Goal: Task Accomplishment & Management: Complete application form

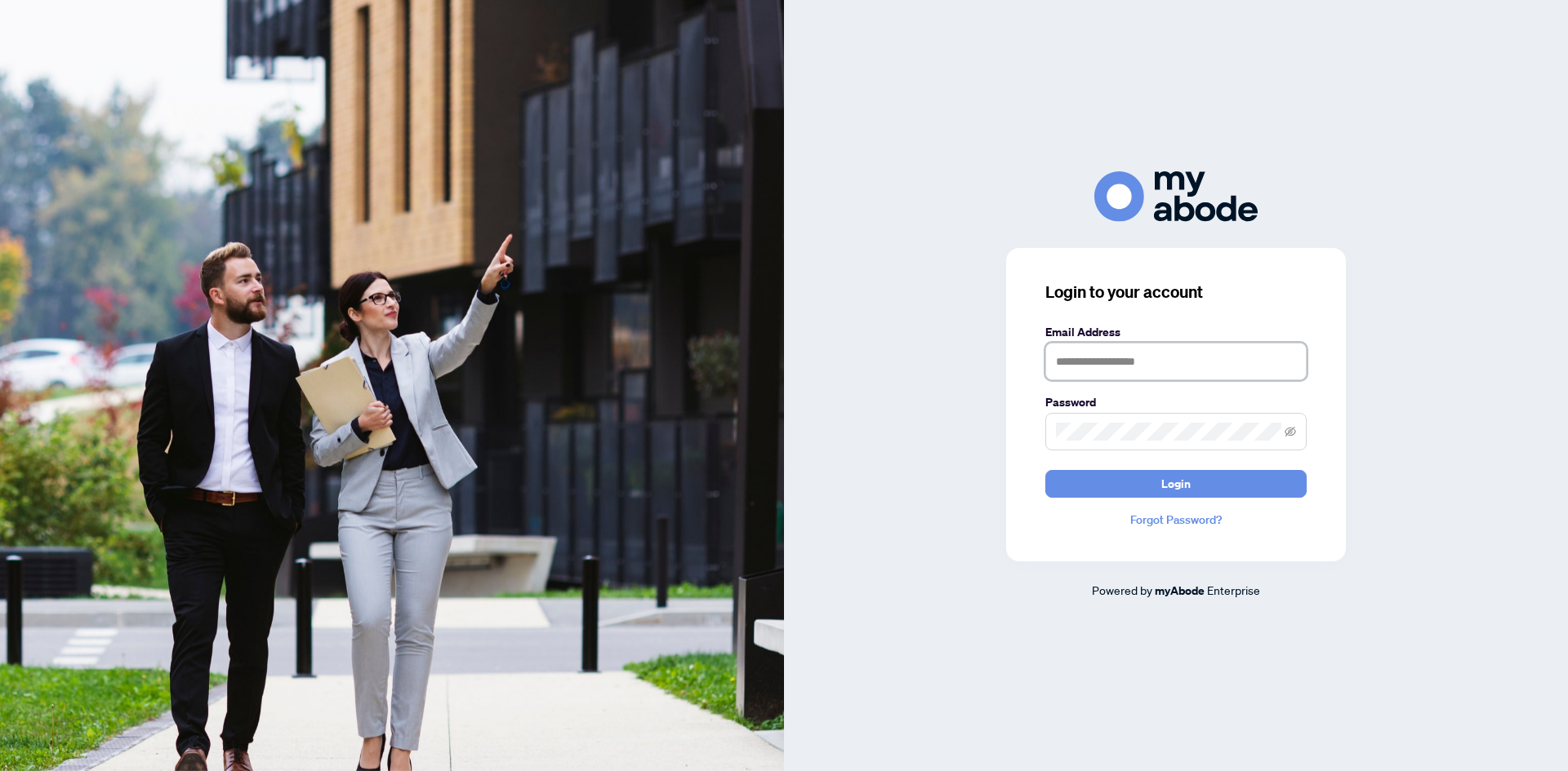
click at [1121, 358] on input "text" at bounding box center [1175, 361] width 261 height 38
type input "**********"
click at [1098, 484] on button "Login" at bounding box center [1175, 484] width 261 height 28
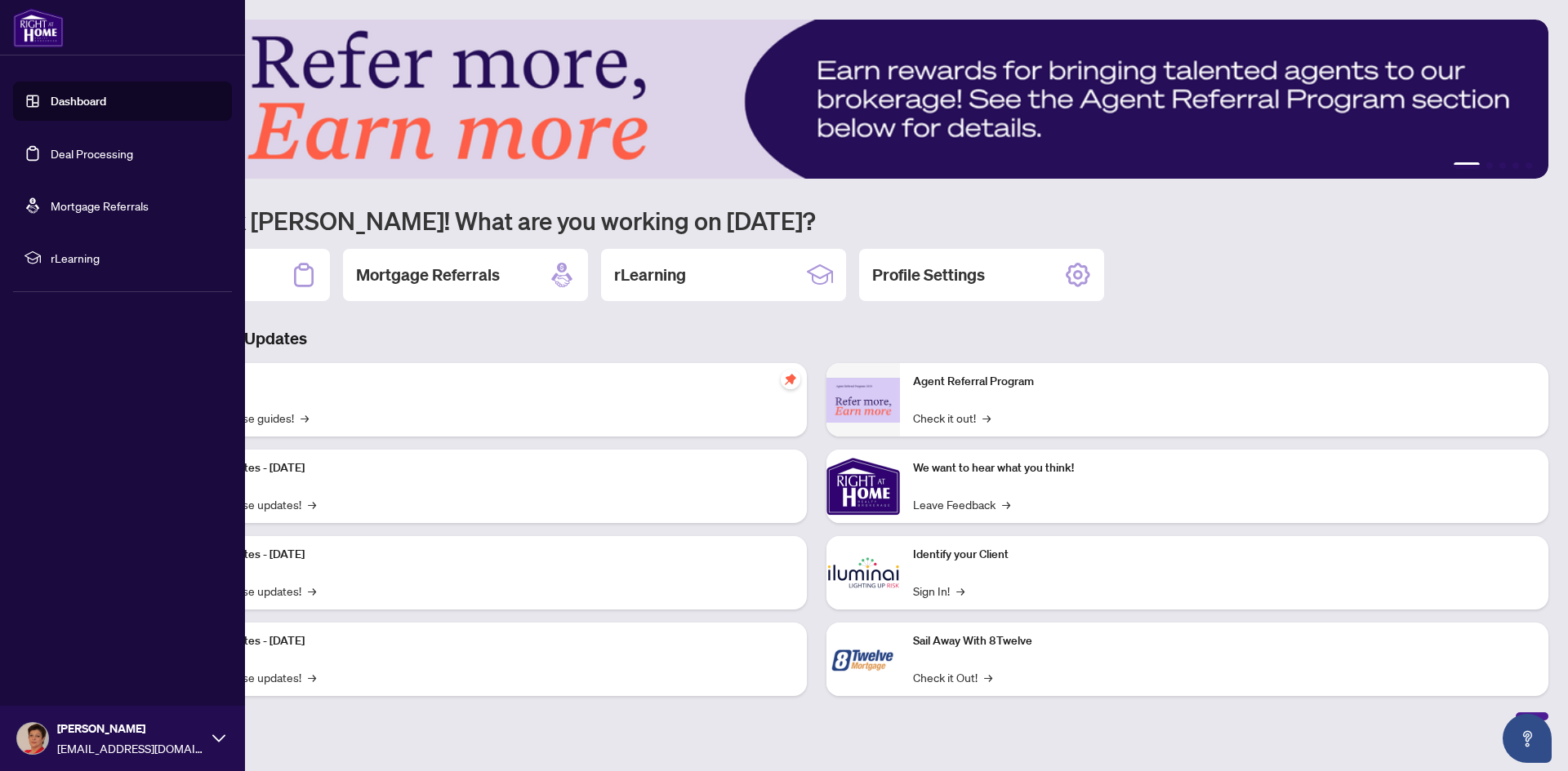
click at [54, 156] on link "Deal Processing" at bounding box center [92, 154] width 82 height 15
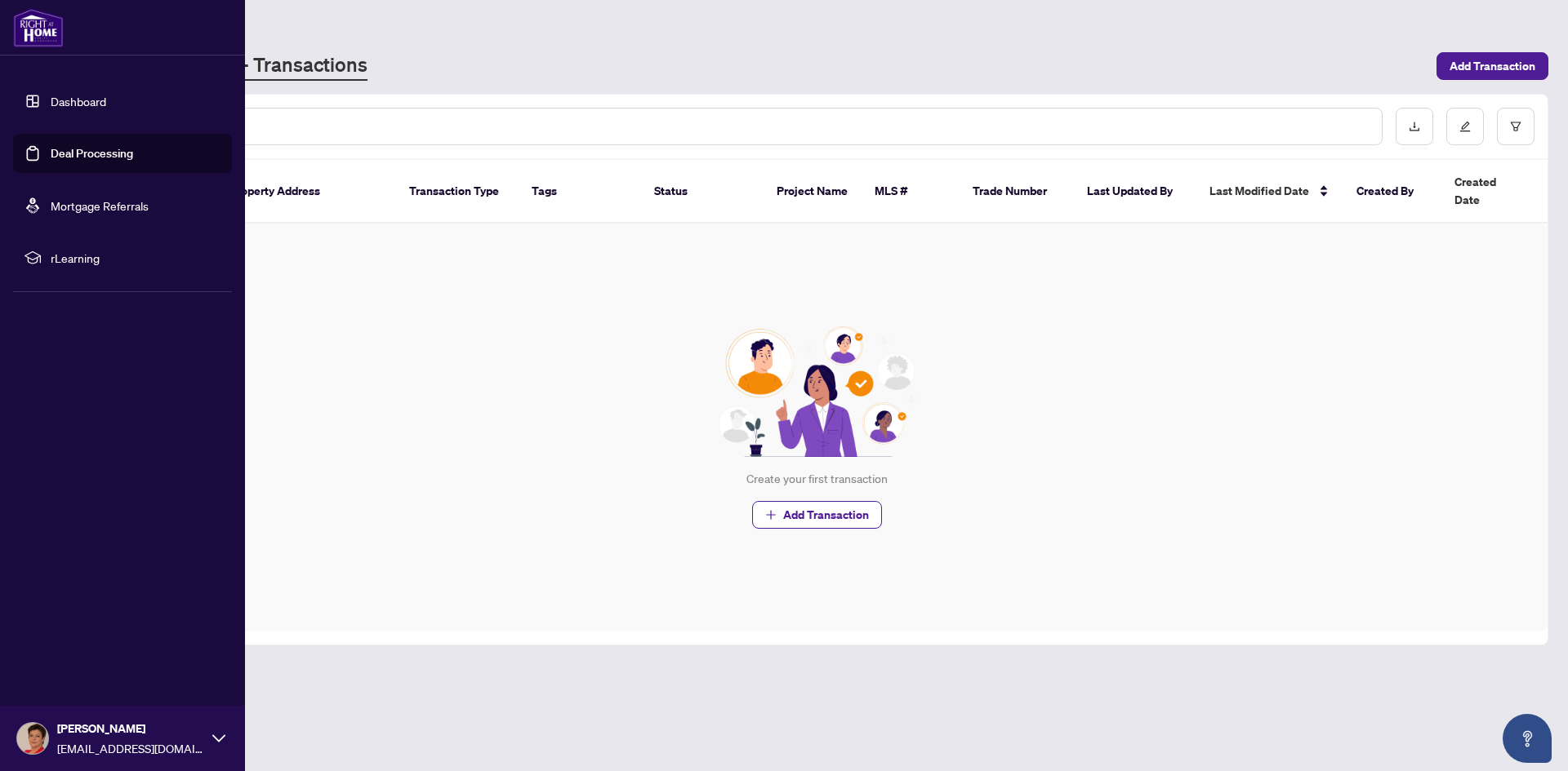
click at [70, 100] on link "Dashboard" at bounding box center [79, 101] width 56 height 15
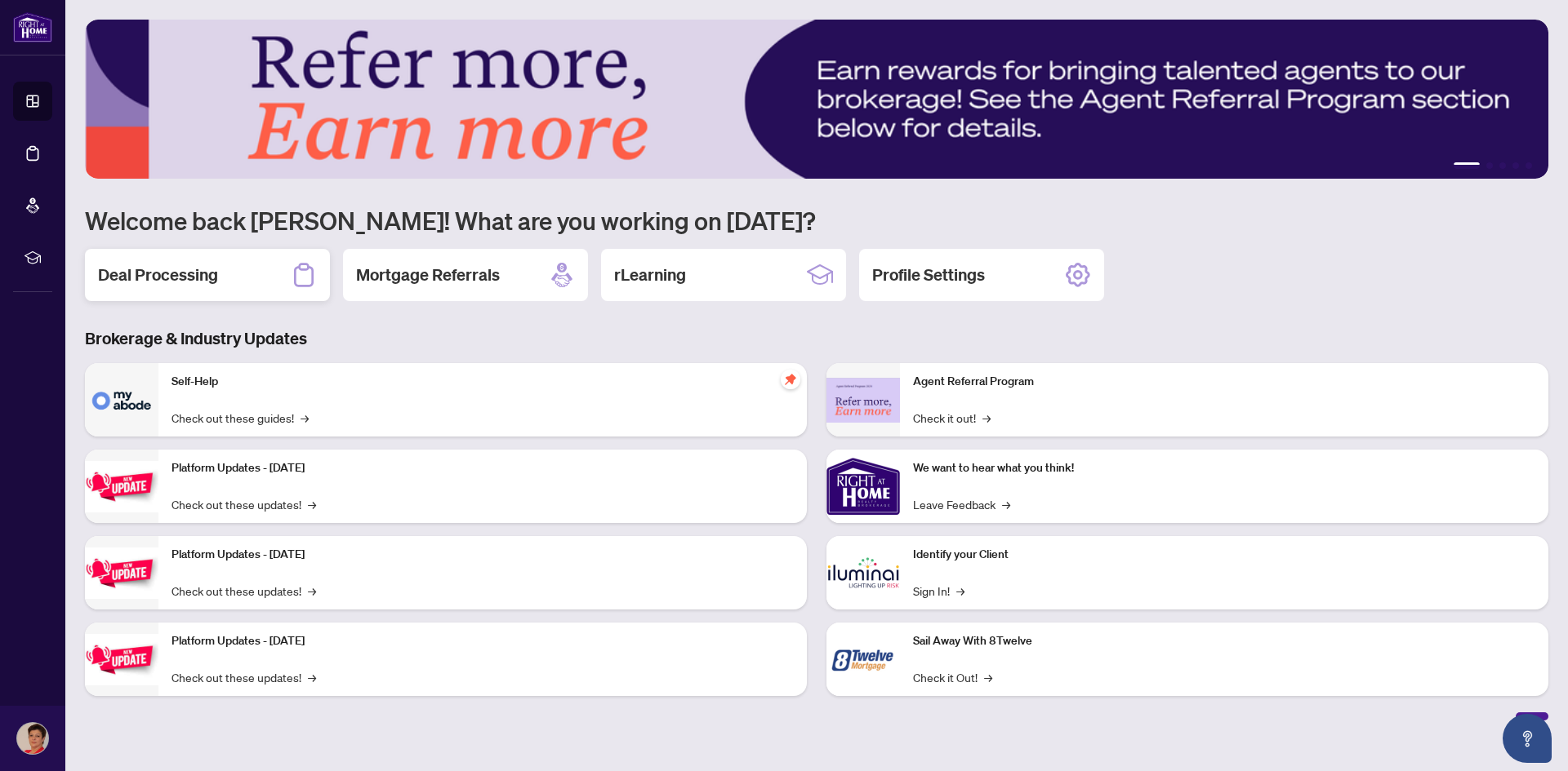
click at [160, 272] on h2 "Deal Processing" at bounding box center [158, 275] width 120 height 23
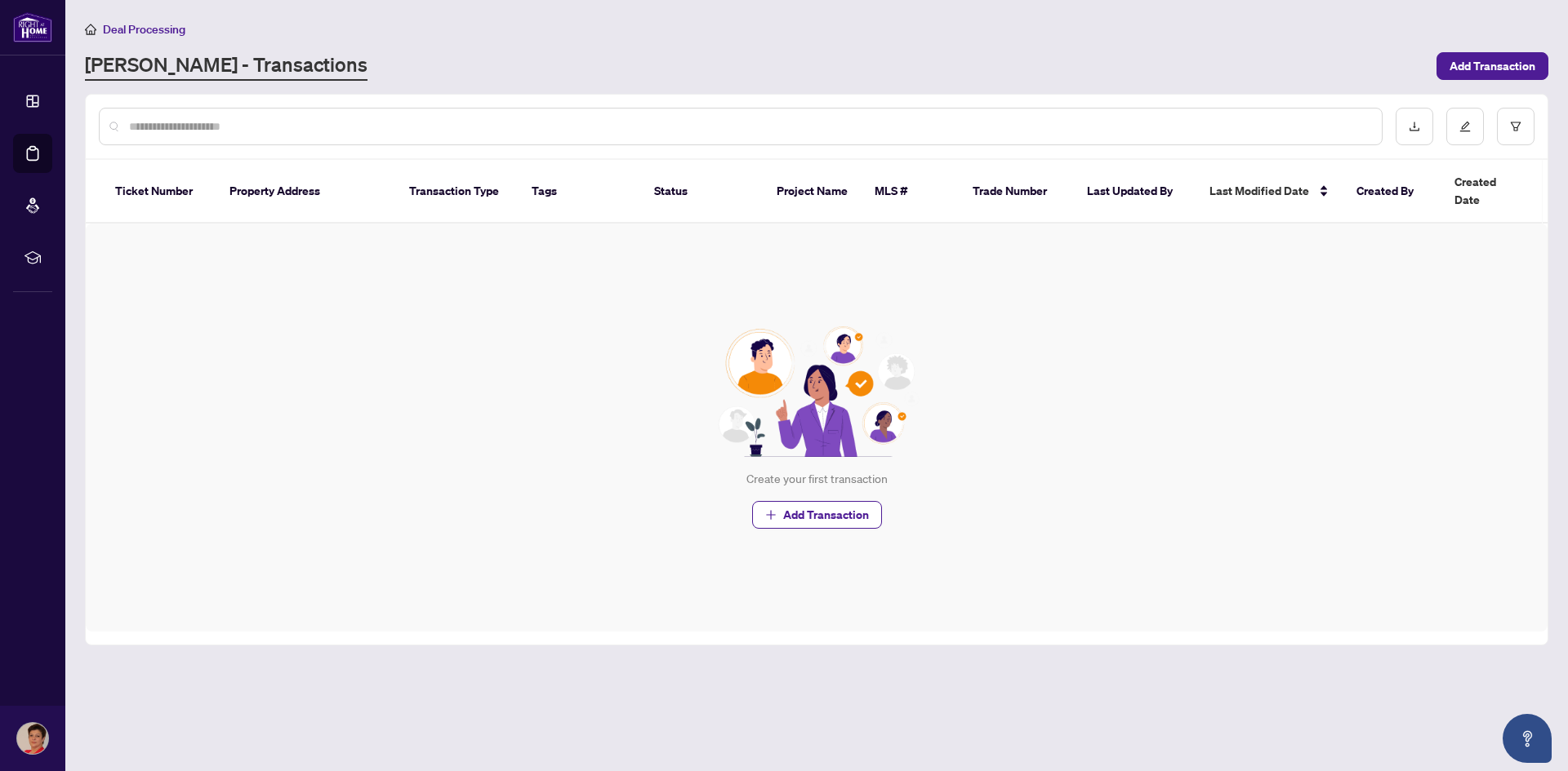
click at [483, 120] on input "text" at bounding box center [748, 126] width 1239 height 18
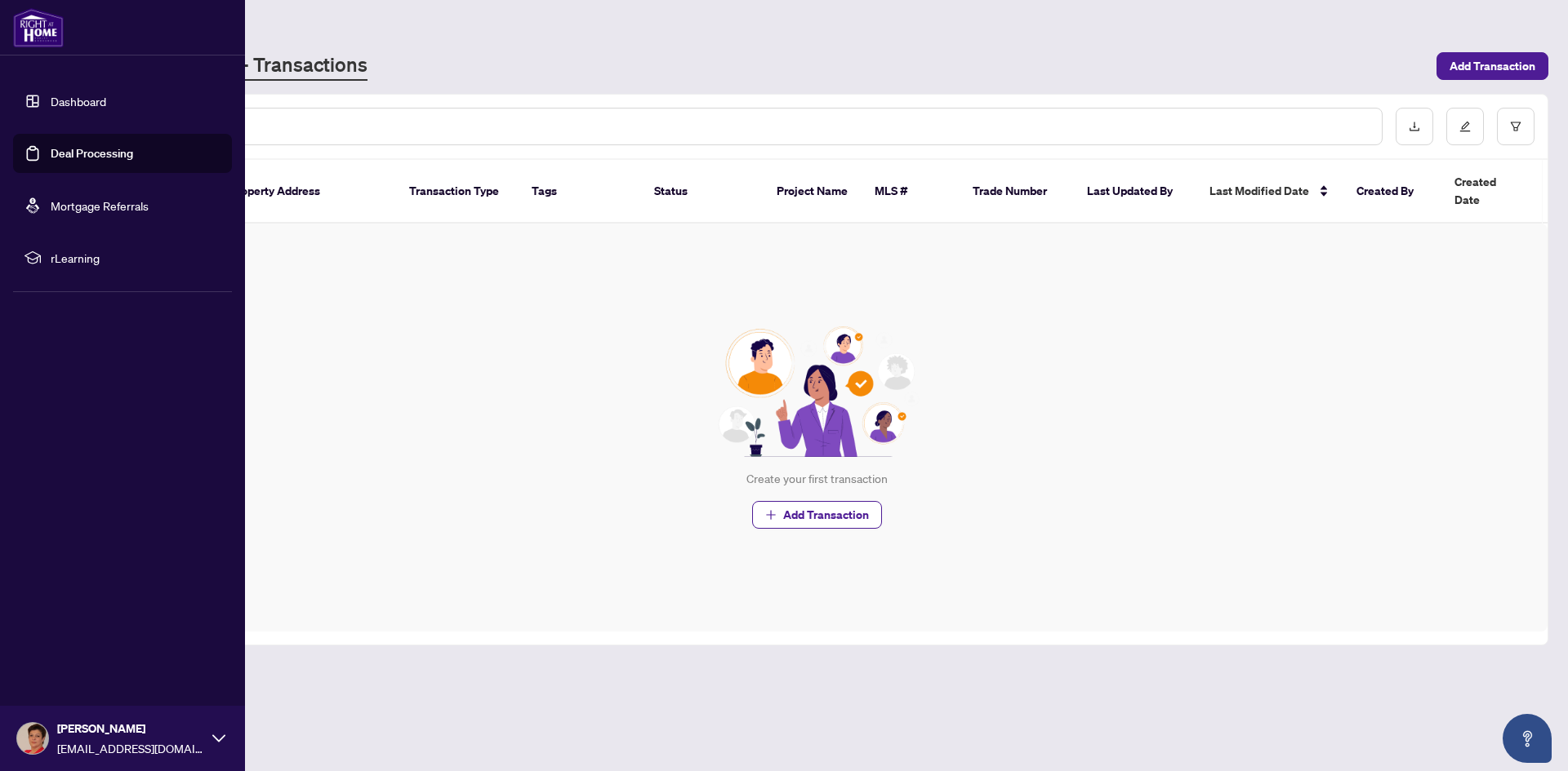
click at [51, 101] on link "Dashboard" at bounding box center [79, 101] width 56 height 15
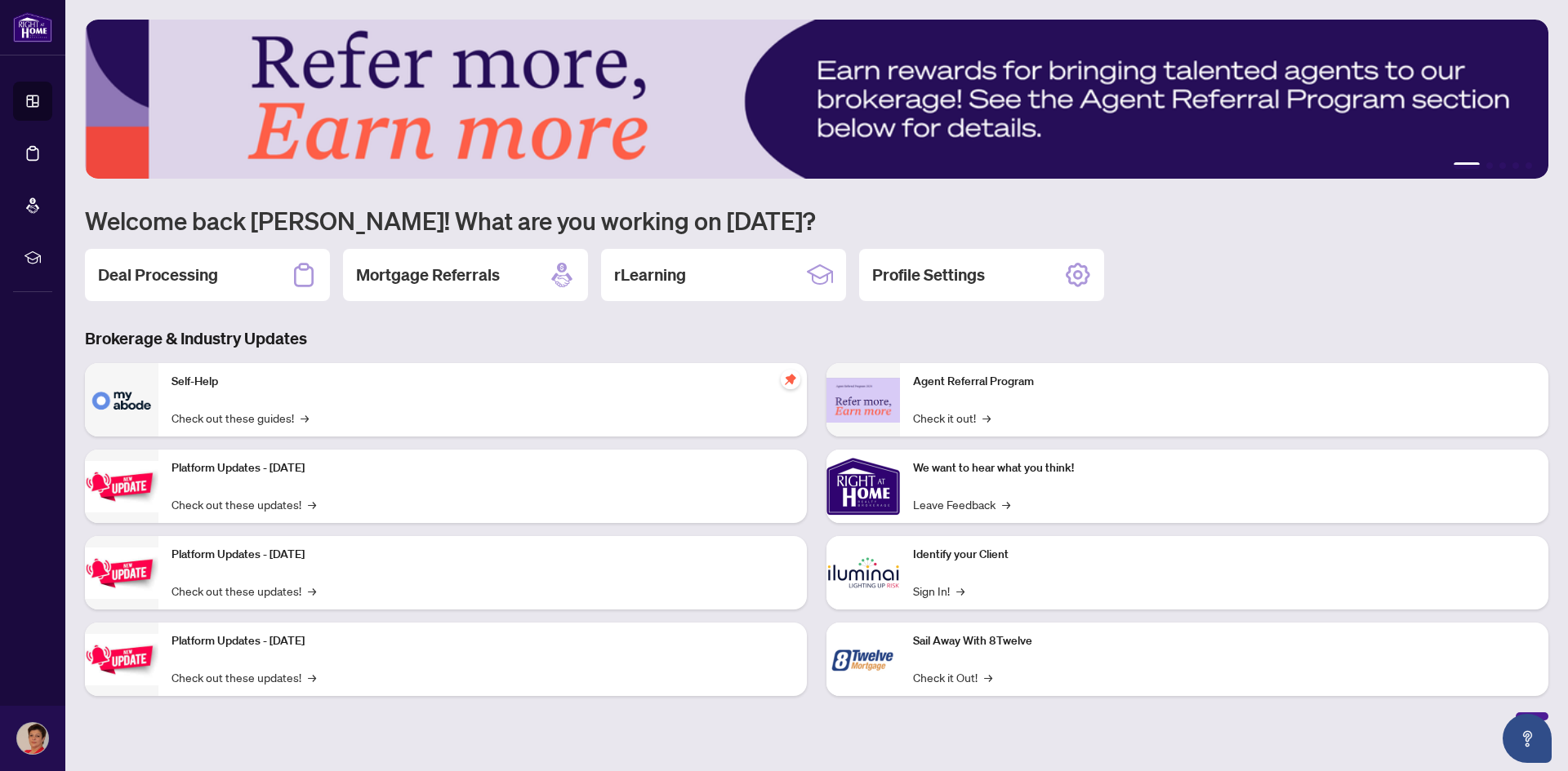
click at [1217, 479] on div "We want to hear what you think! Leave Feedback →" at bounding box center [1223, 486] width 648 height 73
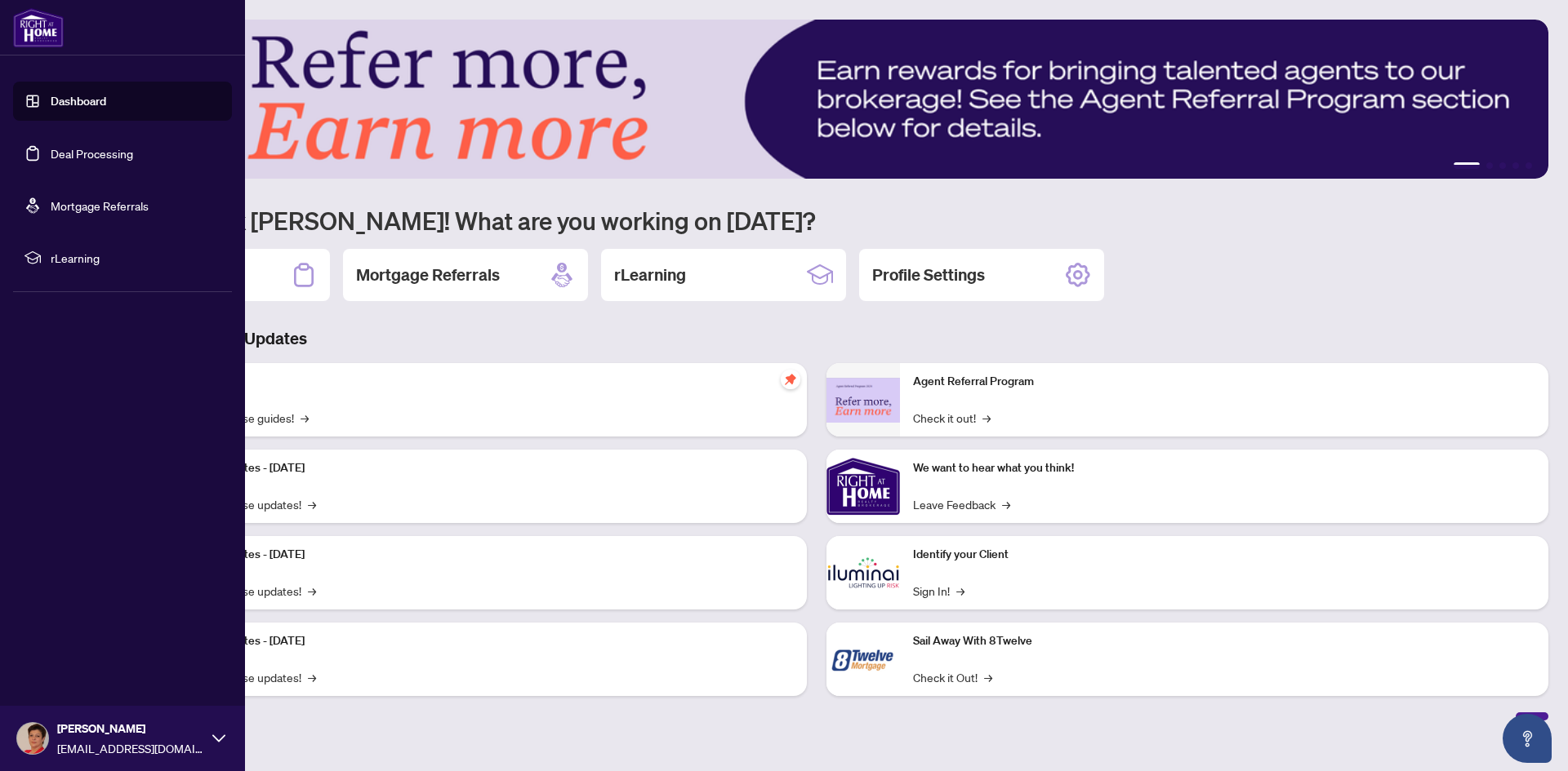
click at [44, 732] on img at bounding box center [32, 738] width 31 height 31
click at [68, 678] on span "Profile Settings" at bounding box center [86, 676] width 78 height 26
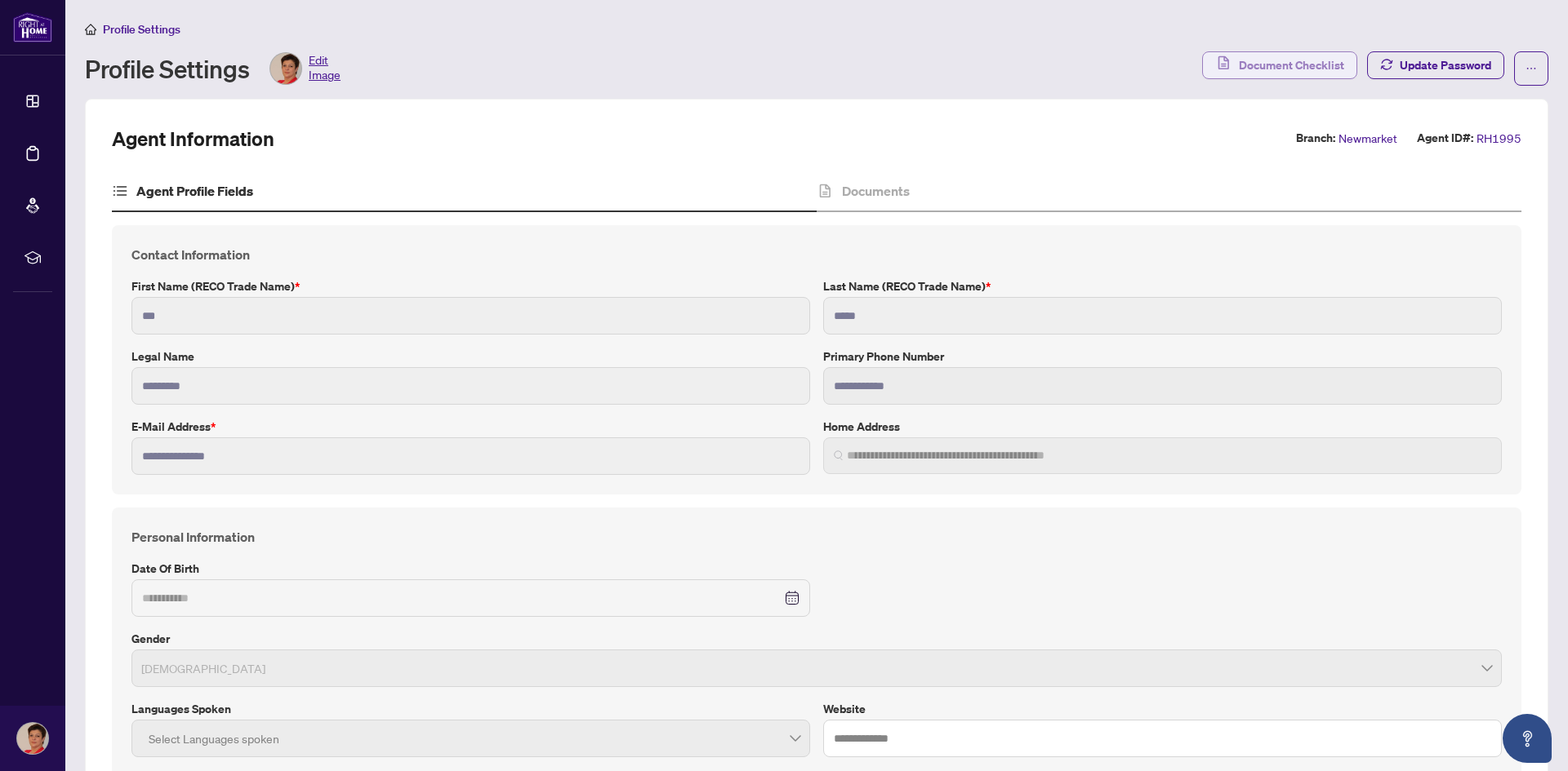
click at [1311, 62] on span "Document Checklist" at bounding box center [1291, 65] width 106 height 26
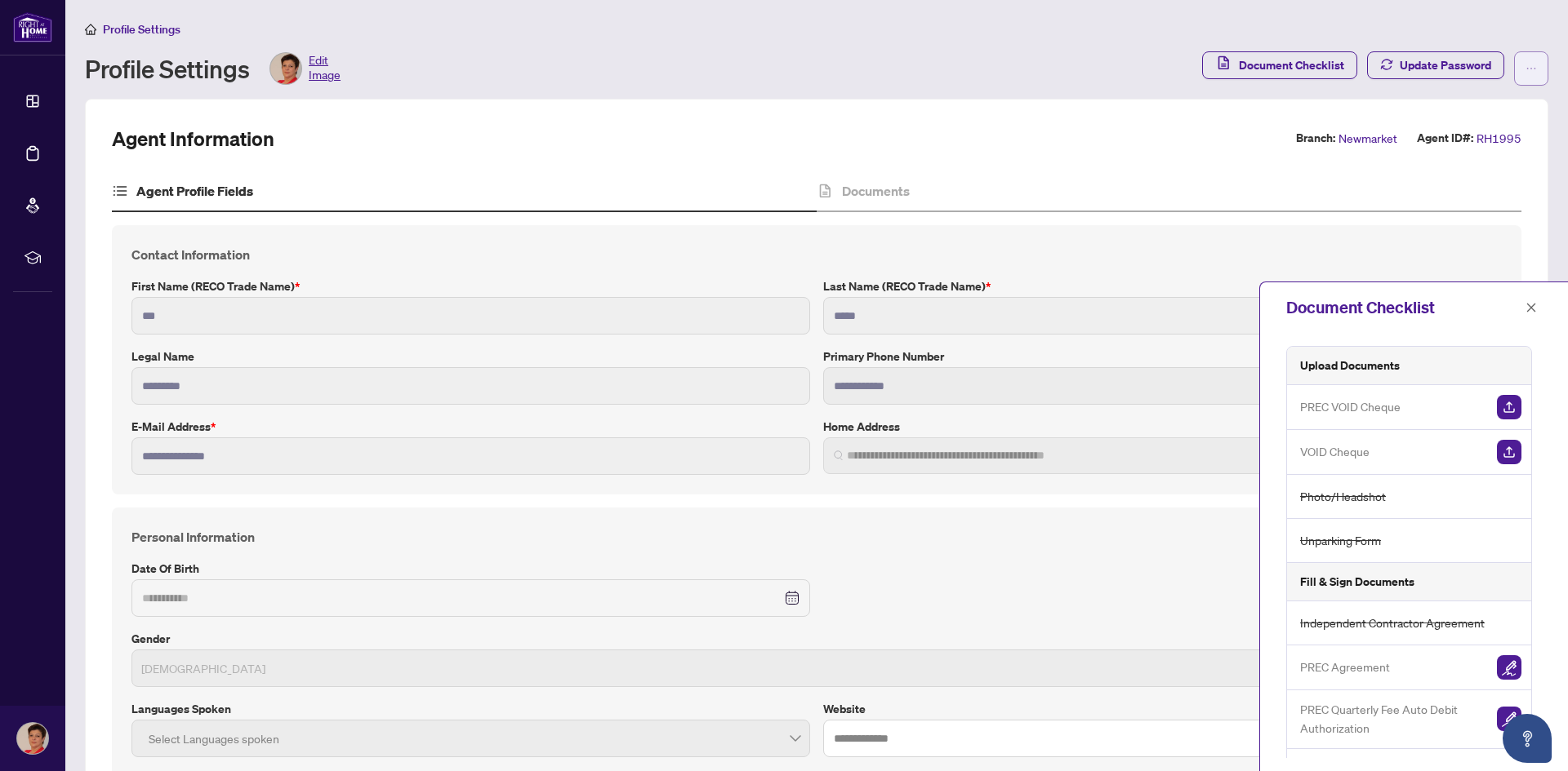
click at [1525, 63] on icon "ellipsis" at bounding box center [1531, 68] width 11 height 11
click at [1477, 133] on span "Document Archive" at bounding box center [1466, 130] width 112 height 18
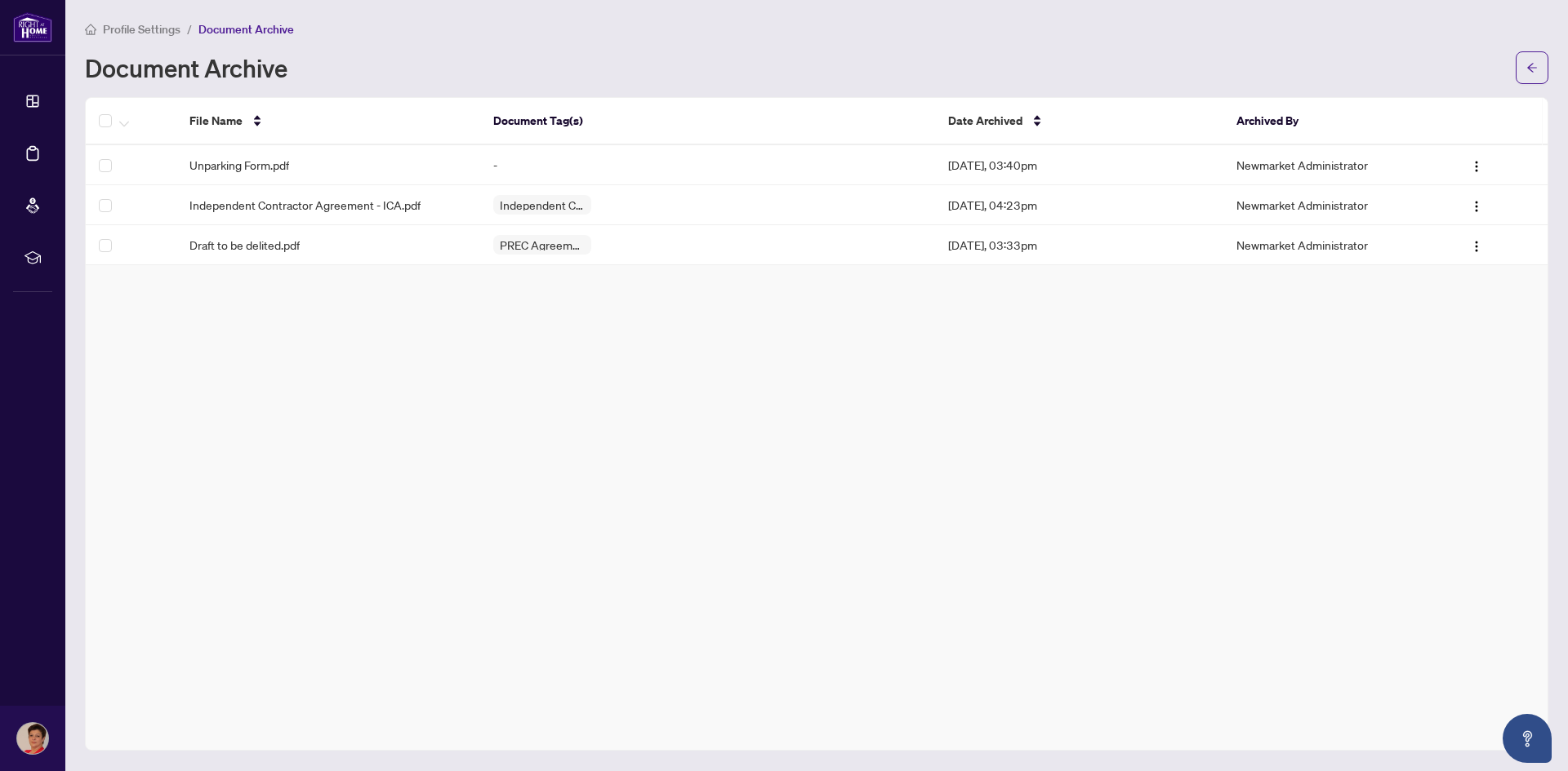
click at [129, 32] on span "Profile Settings" at bounding box center [142, 30] width 78 height 15
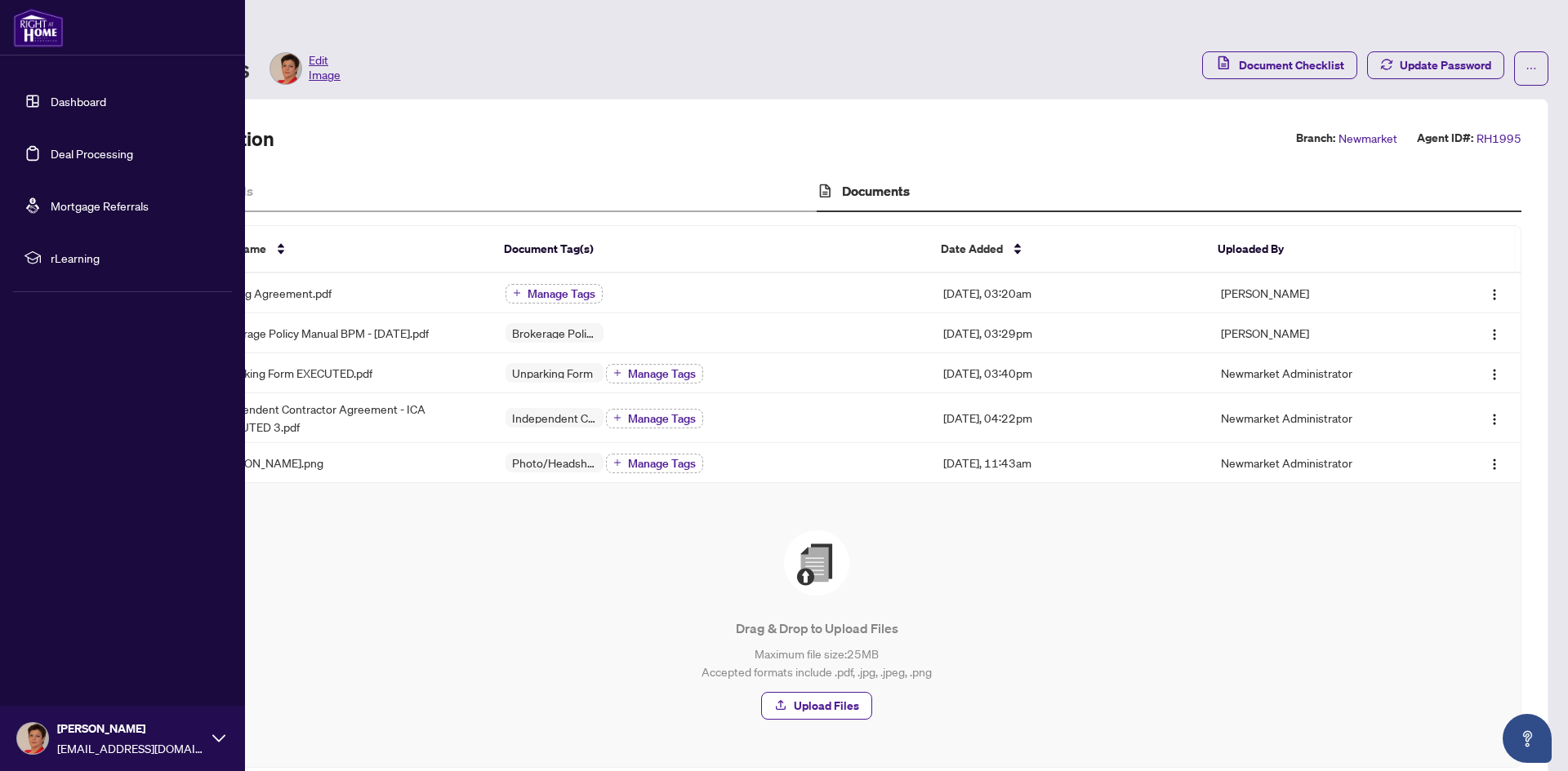
click at [51, 146] on link "Deal Processing" at bounding box center [92, 154] width 82 height 15
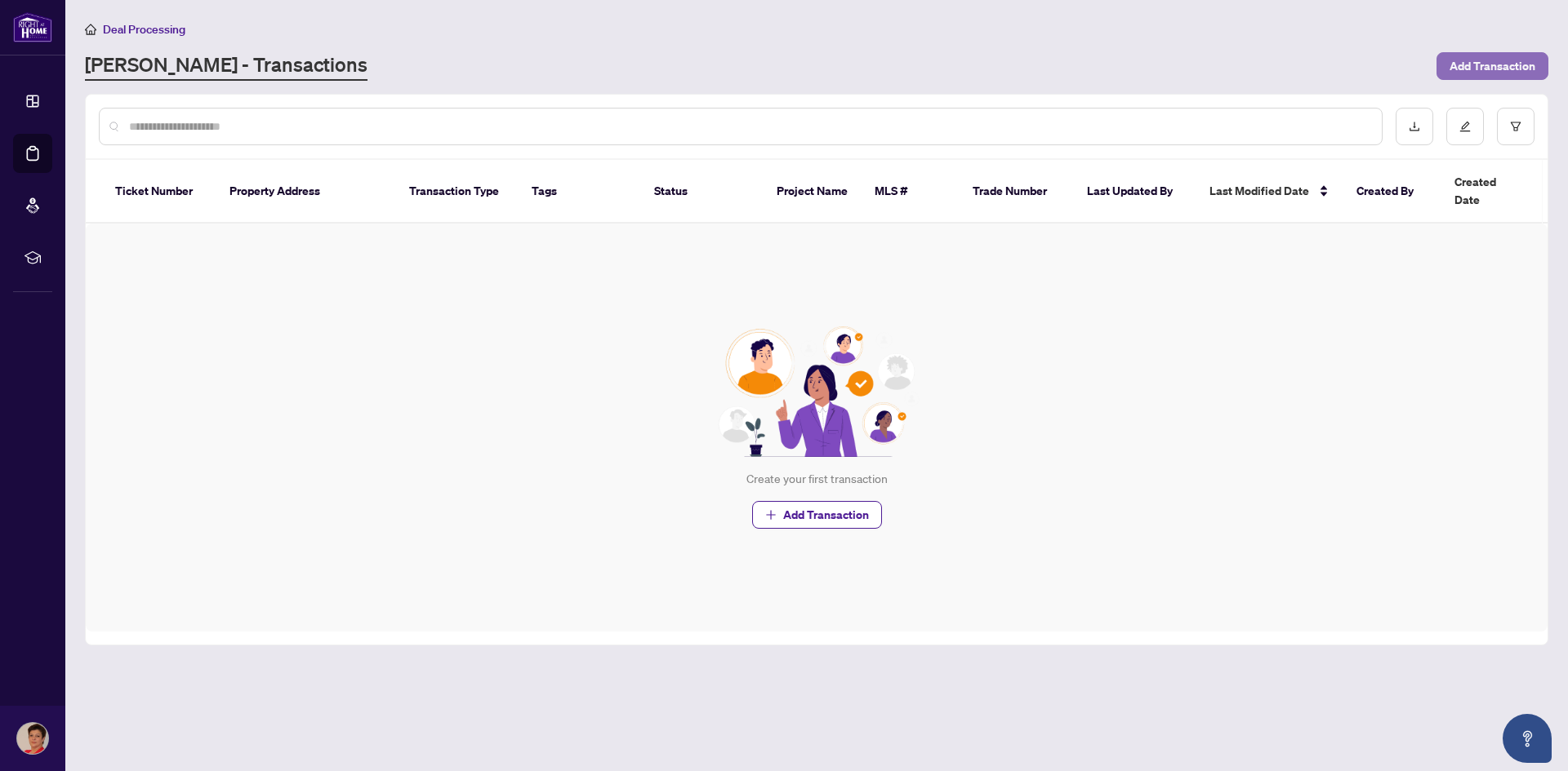
click at [1480, 63] on span "Add Transaction" at bounding box center [1492, 66] width 86 height 26
